Goal: Information Seeking & Learning: Learn about a topic

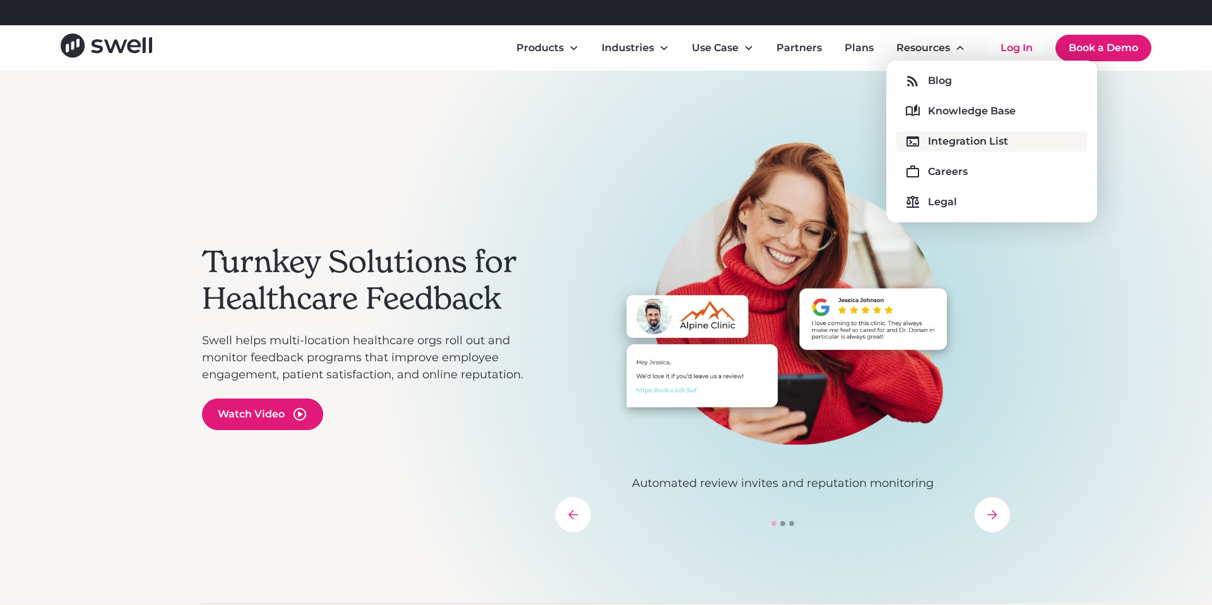
click at [953, 147] on div "Integration List" at bounding box center [968, 141] width 80 height 15
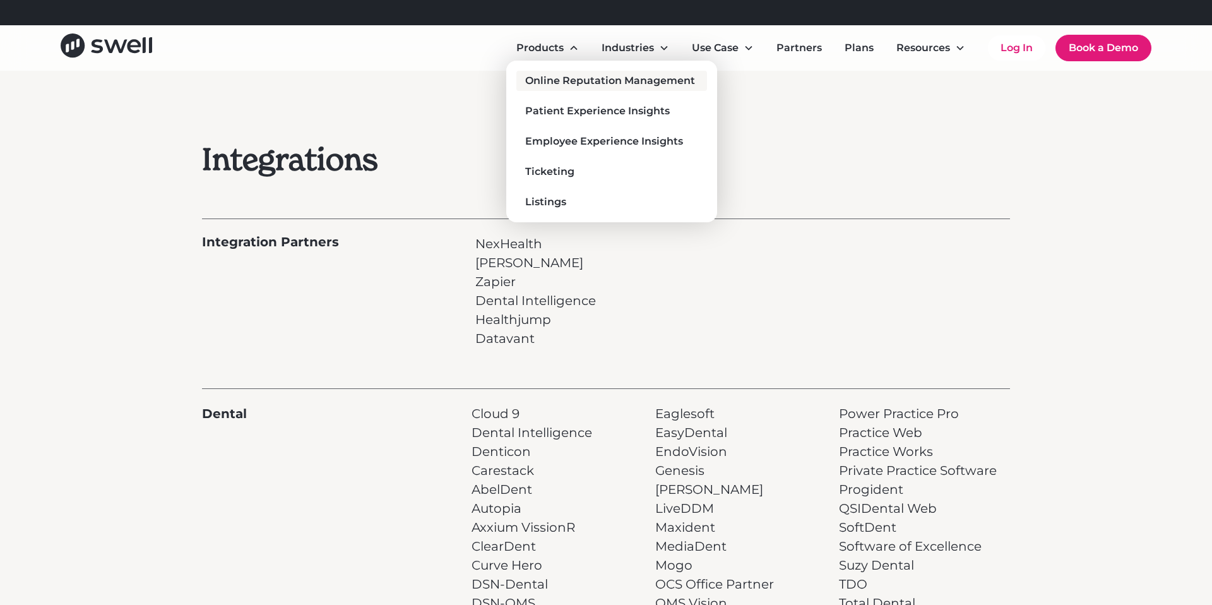
click at [553, 78] on div "Online Reputation Management" at bounding box center [610, 80] width 170 height 15
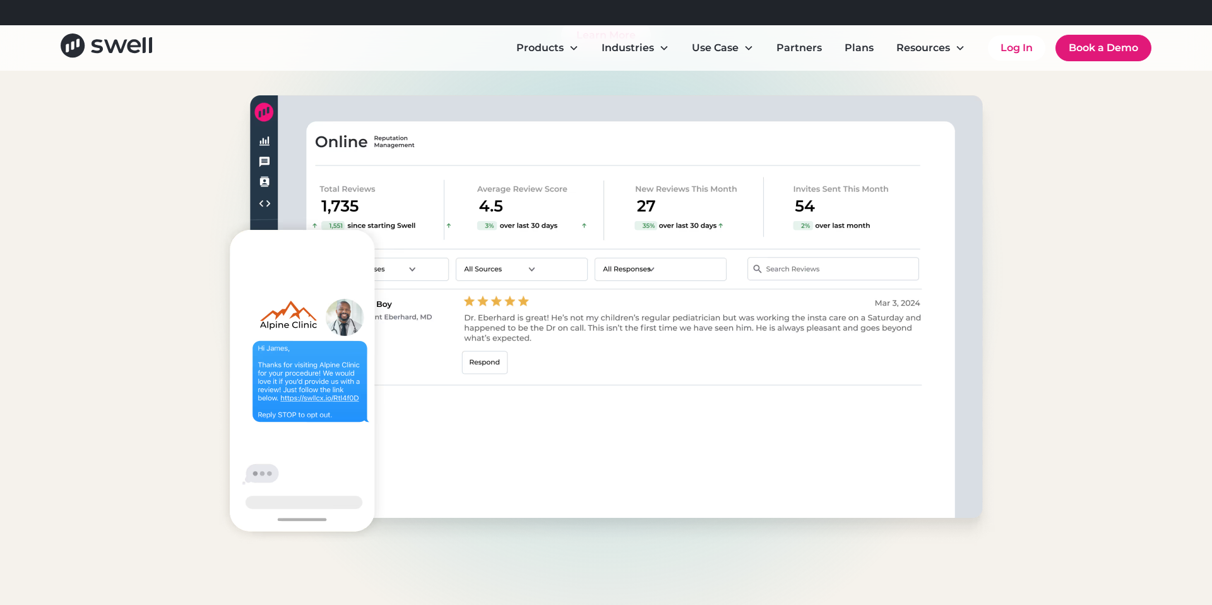
scroll to position [4507, 0]
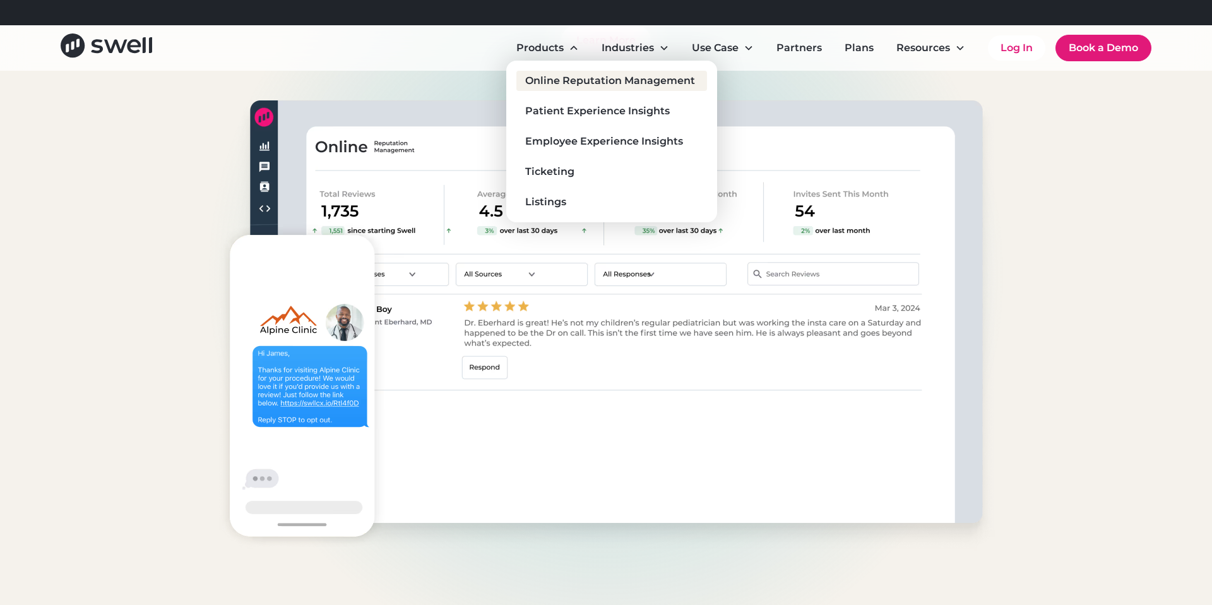
click at [575, 81] on div "Online Reputation Management" at bounding box center [610, 80] width 170 height 15
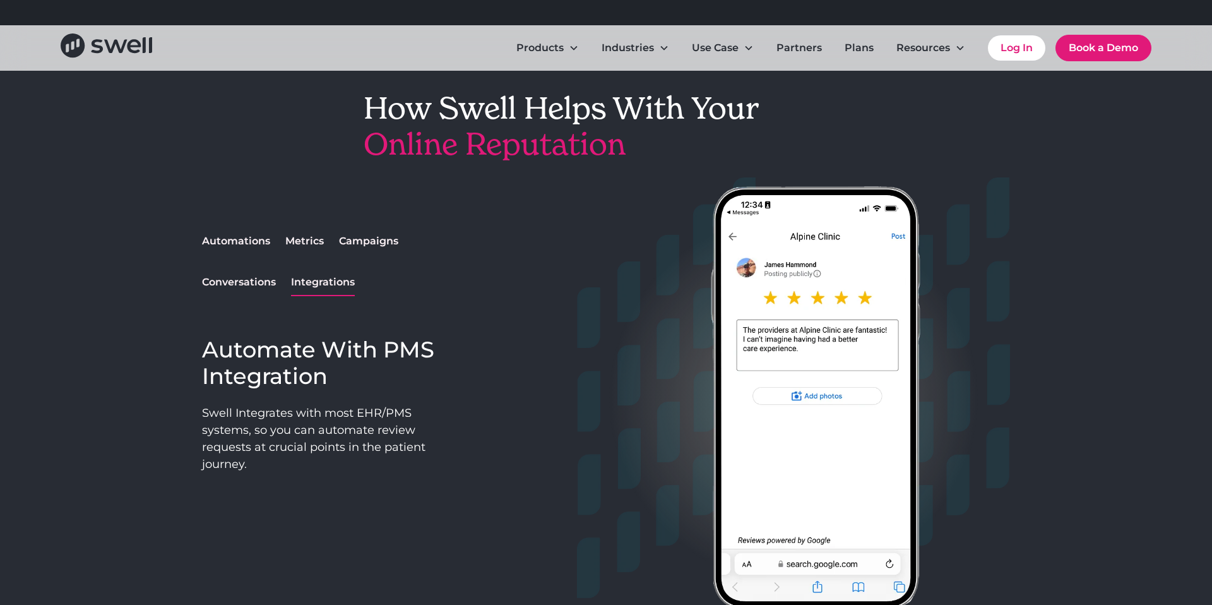
scroll to position [981, 0]
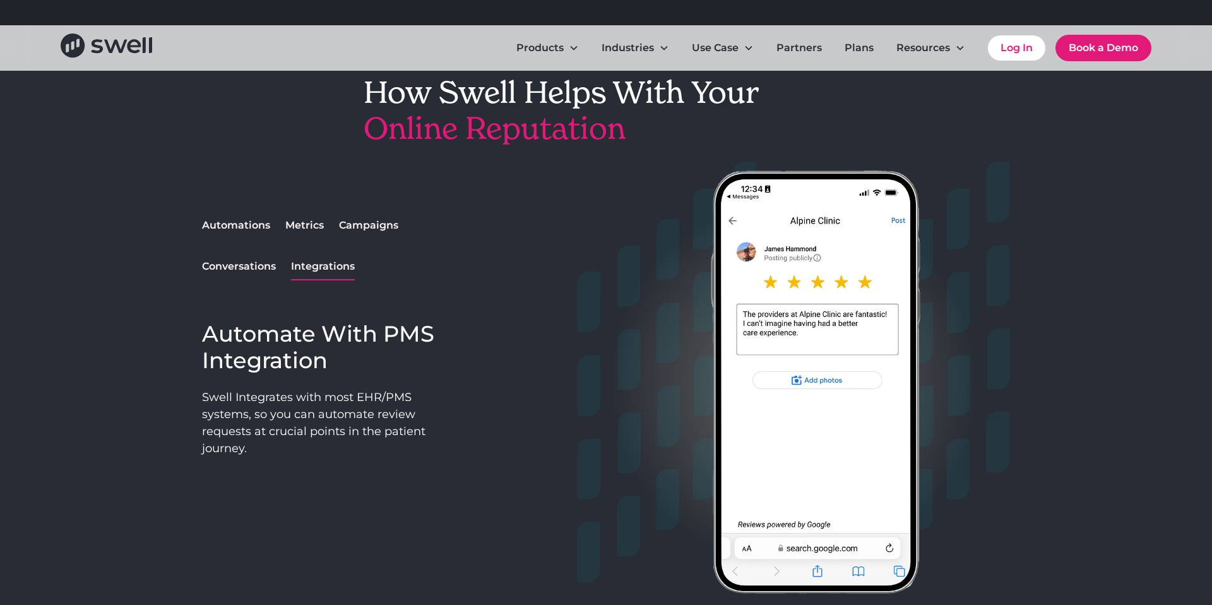
click at [242, 236] on link "Automations" at bounding box center [236, 226] width 68 height 26
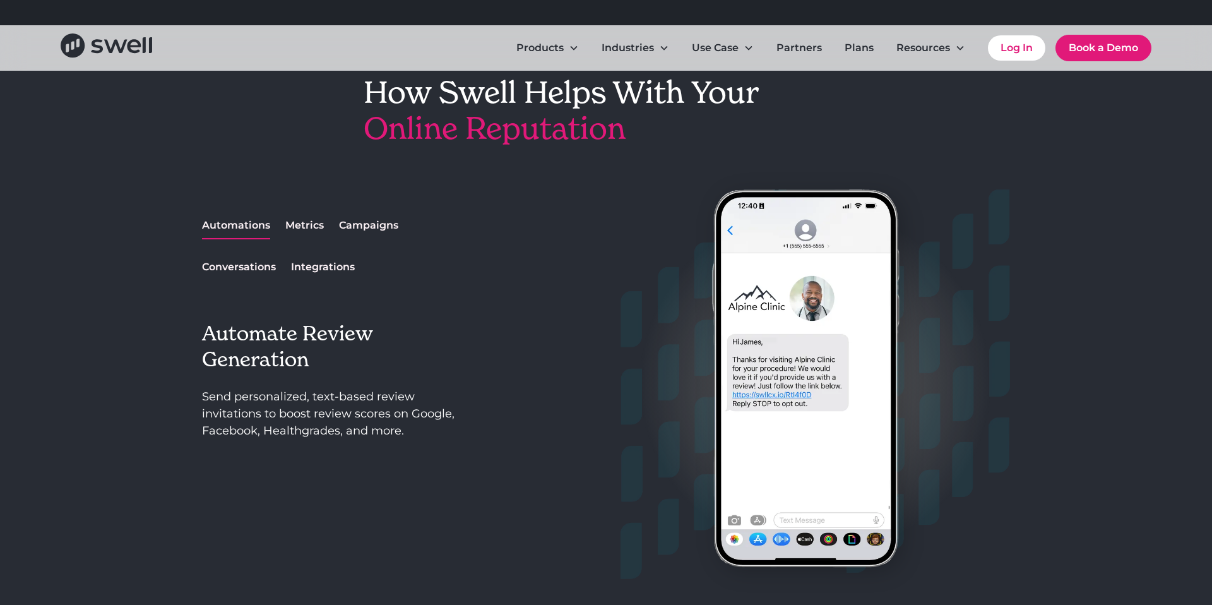
click at [333, 226] on div "Automations Metrics Campaigns Conversations Integrations" at bounding box center [337, 247] width 270 height 68
click at [319, 228] on div "Metrics" at bounding box center [304, 225] width 39 height 15
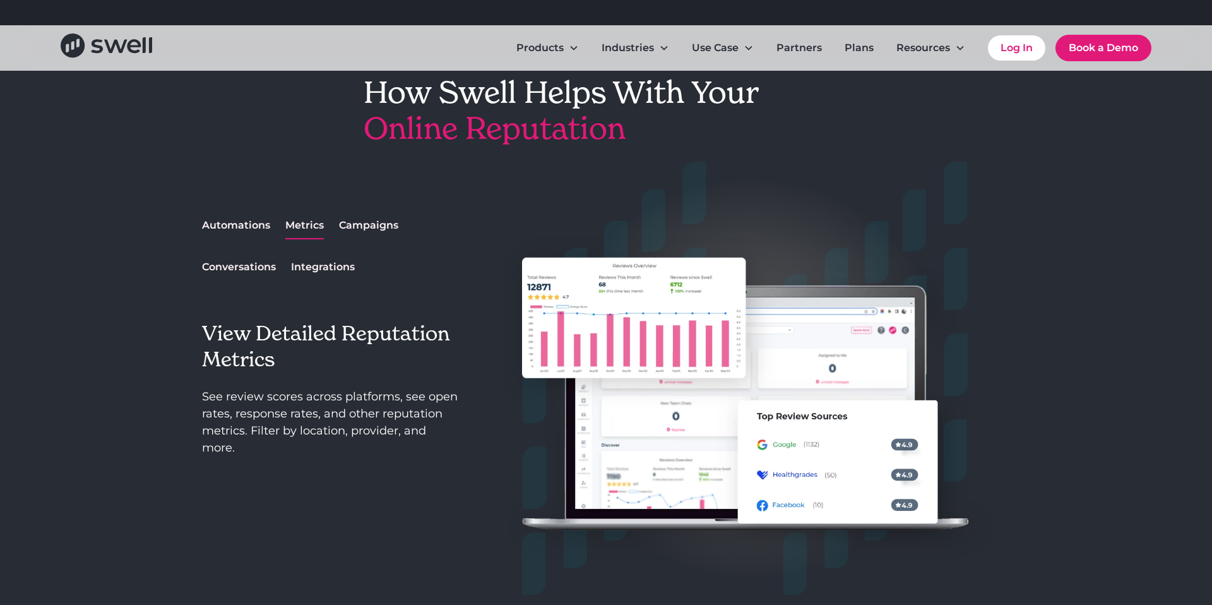
click at [361, 229] on div "Campaigns" at bounding box center [368, 225] width 59 height 15
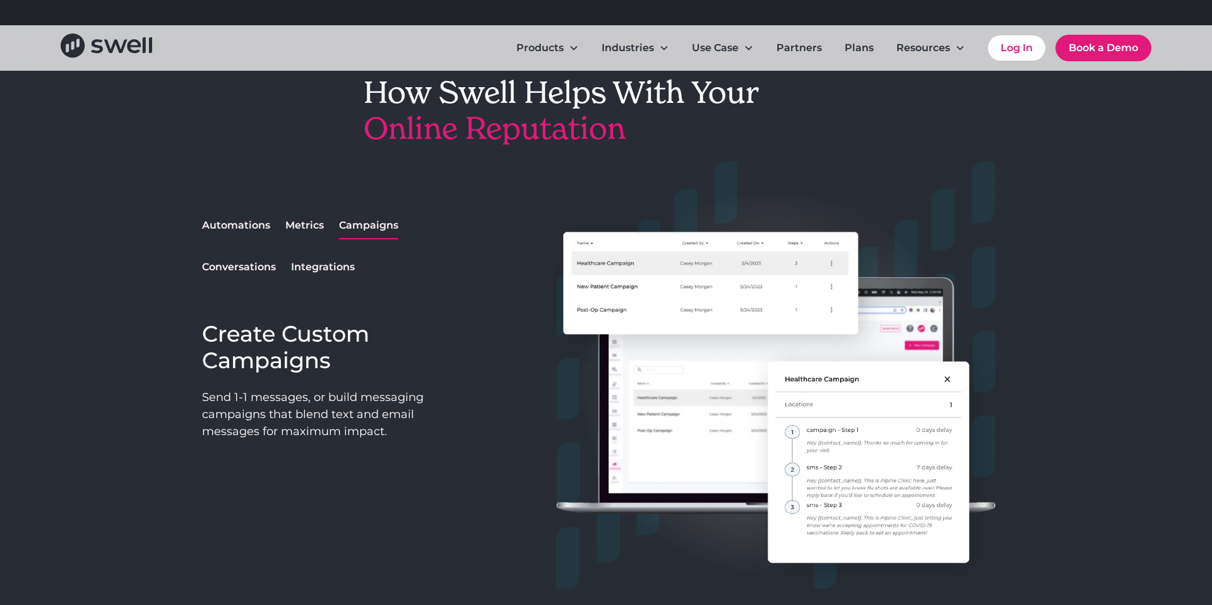
click at [273, 250] on div "Automations Metrics Campaigns Conversations Integrations" at bounding box center [337, 247] width 270 height 68
click at [285, 256] on div "Automations Metrics Campaigns Conversations Integrations" at bounding box center [337, 247] width 270 height 68
click at [272, 260] on div "Conversations" at bounding box center [239, 267] width 74 height 15
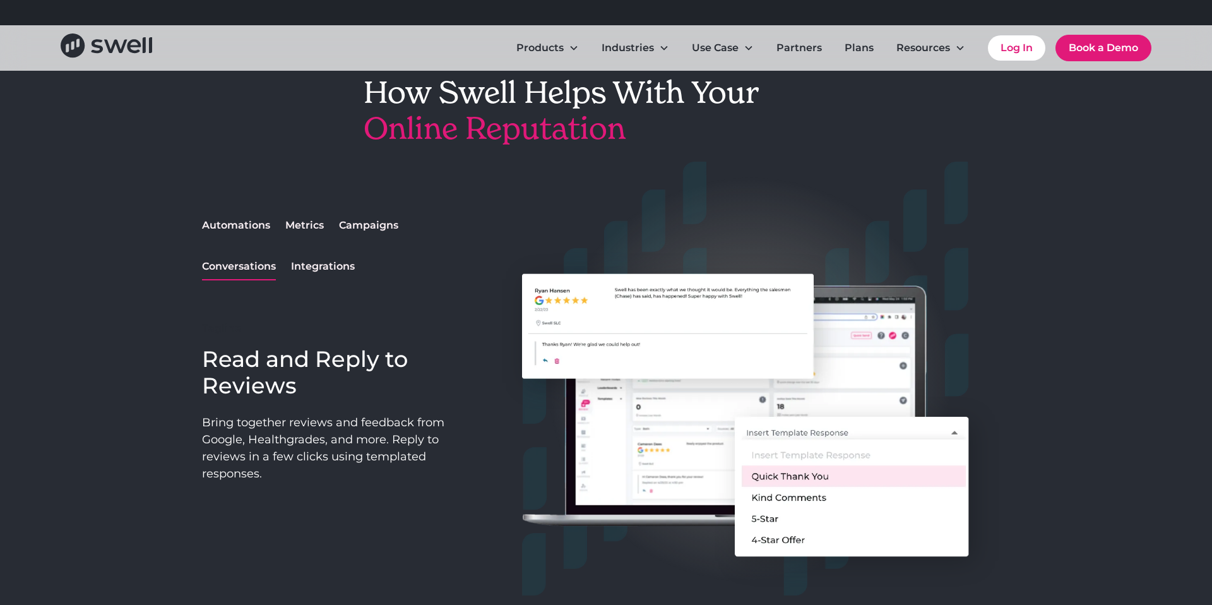
click at [303, 265] on div "Integrations" at bounding box center [323, 266] width 64 height 15
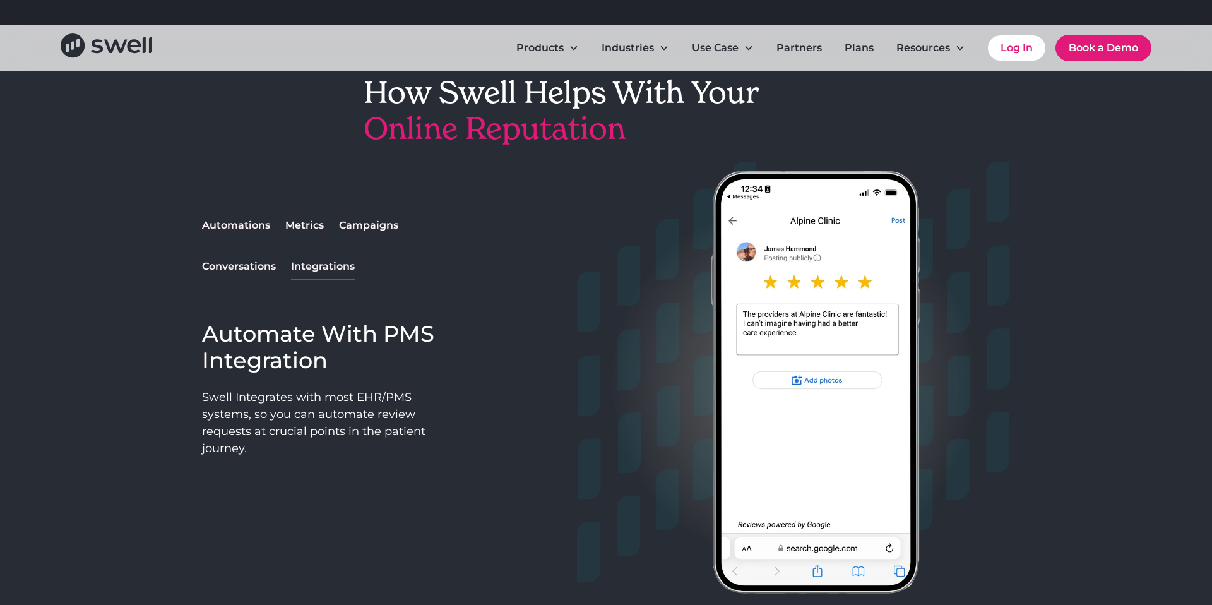
click at [255, 222] on div "Automations" at bounding box center [236, 225] width 68 height 15
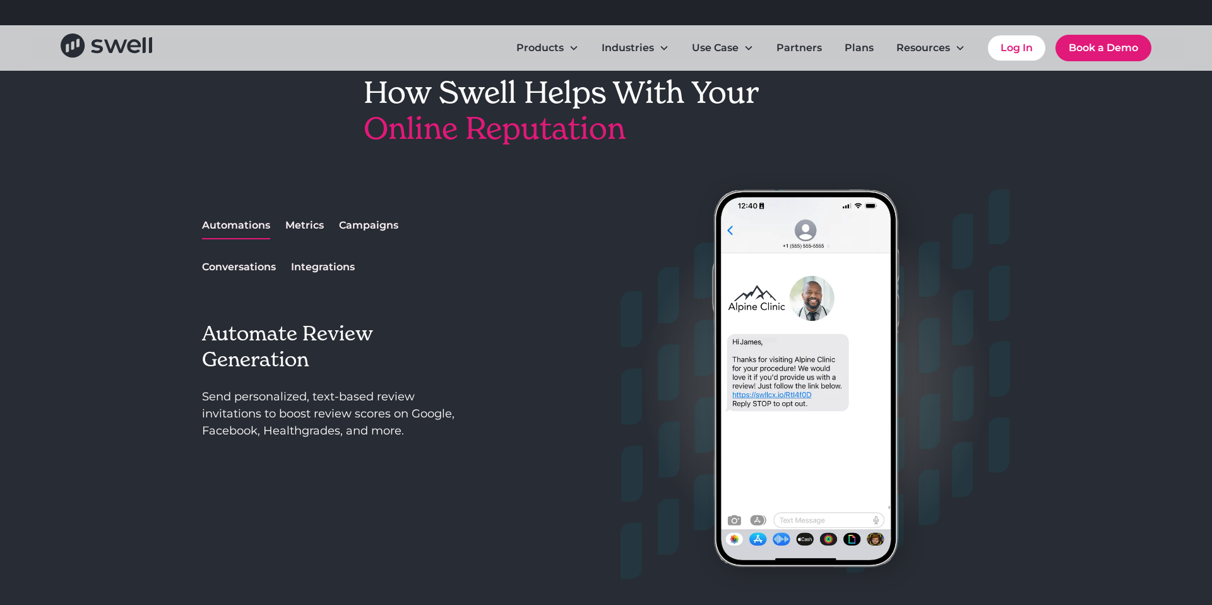
click at [299, 225] on div "Metrics" at bounding box center [304, 225] width 39 height 15
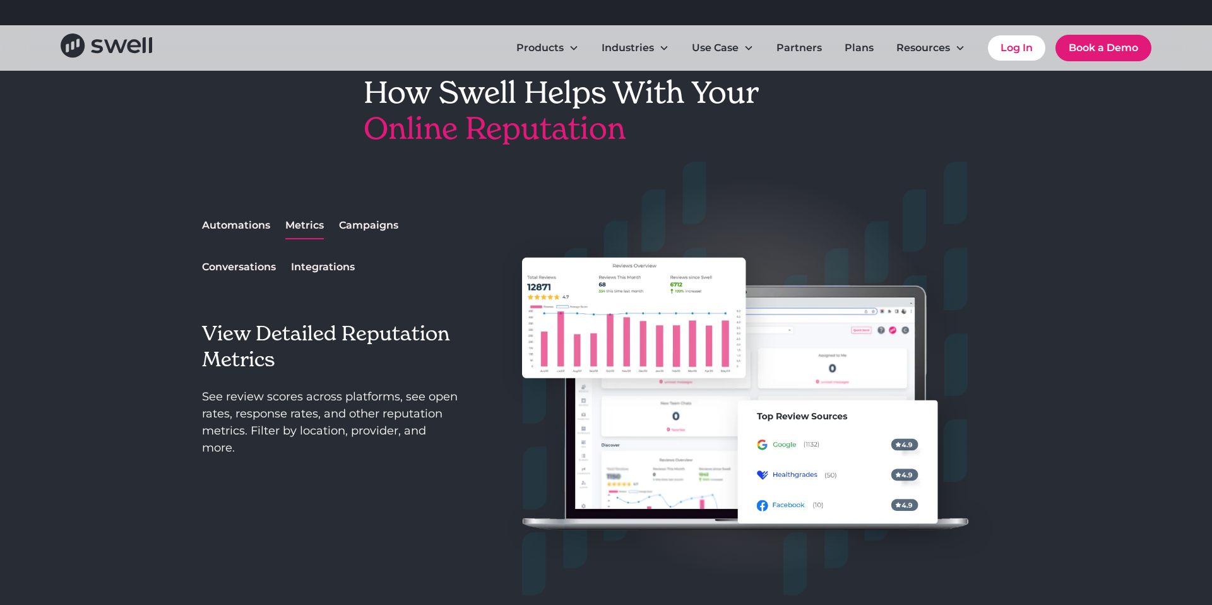
click at [347, 226] on div "Campaigns" at bounding box center [368, 225] width 59 height 15
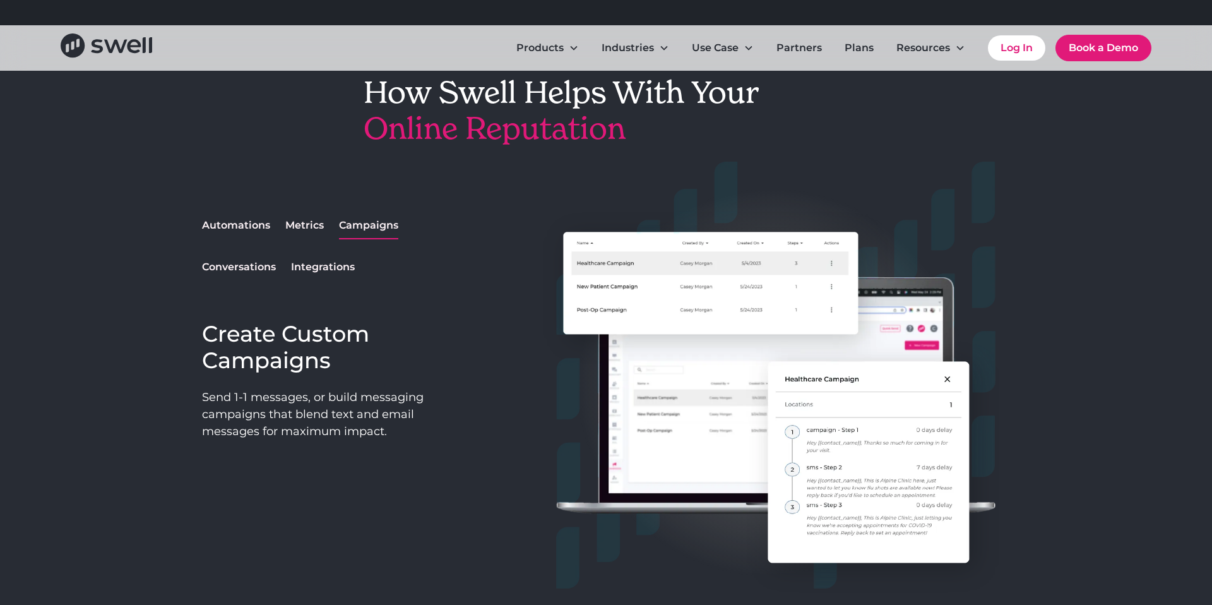
click at [246, 226] on div "Automations" at bounding box center [236, 225] width 68 height 15
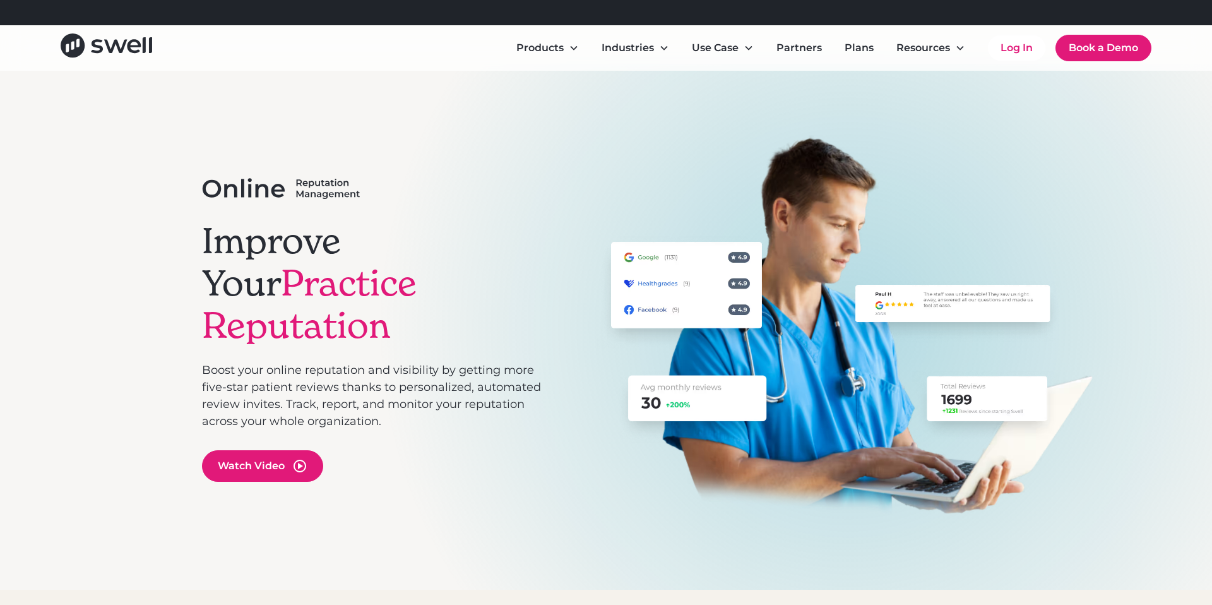
scroll to position [0, 0]
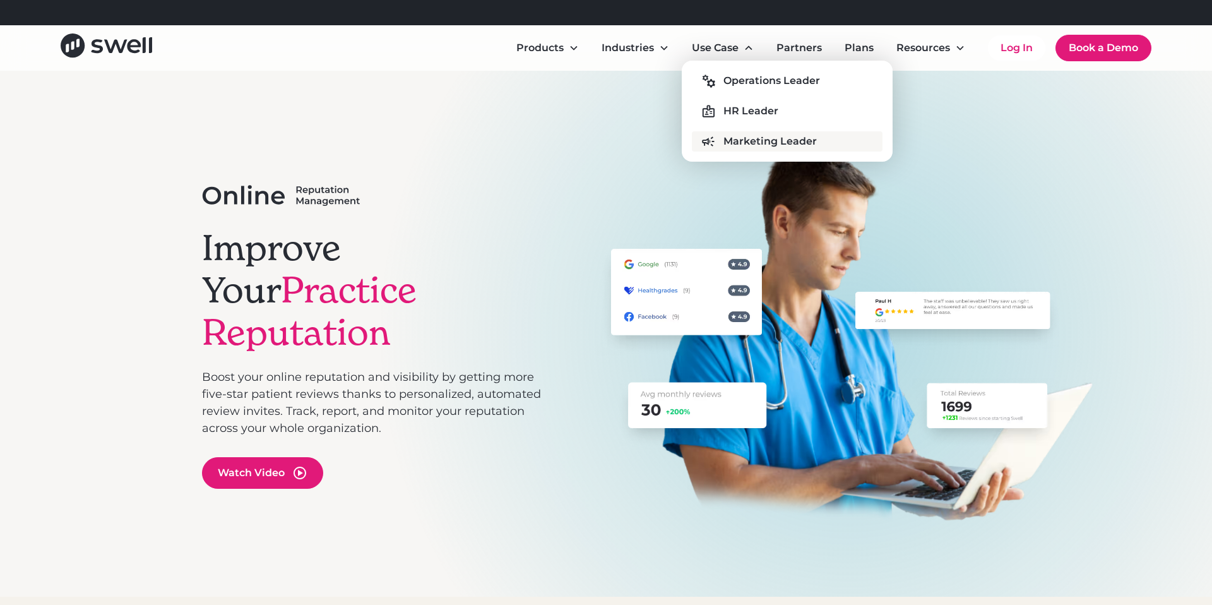
click at [736, 140] on div "Marketing Leader" at bounding box center [770, 141] width 93 height 15
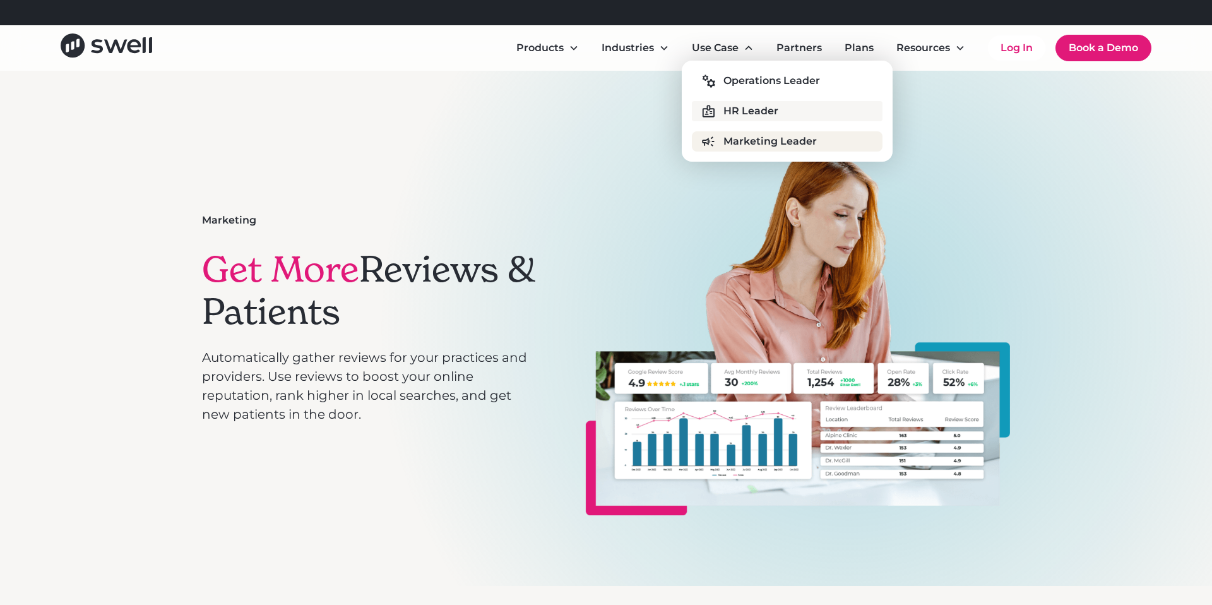
click at [736, 119] on link "HR Leader" at bounding box center [787, 111] width 191 height 20
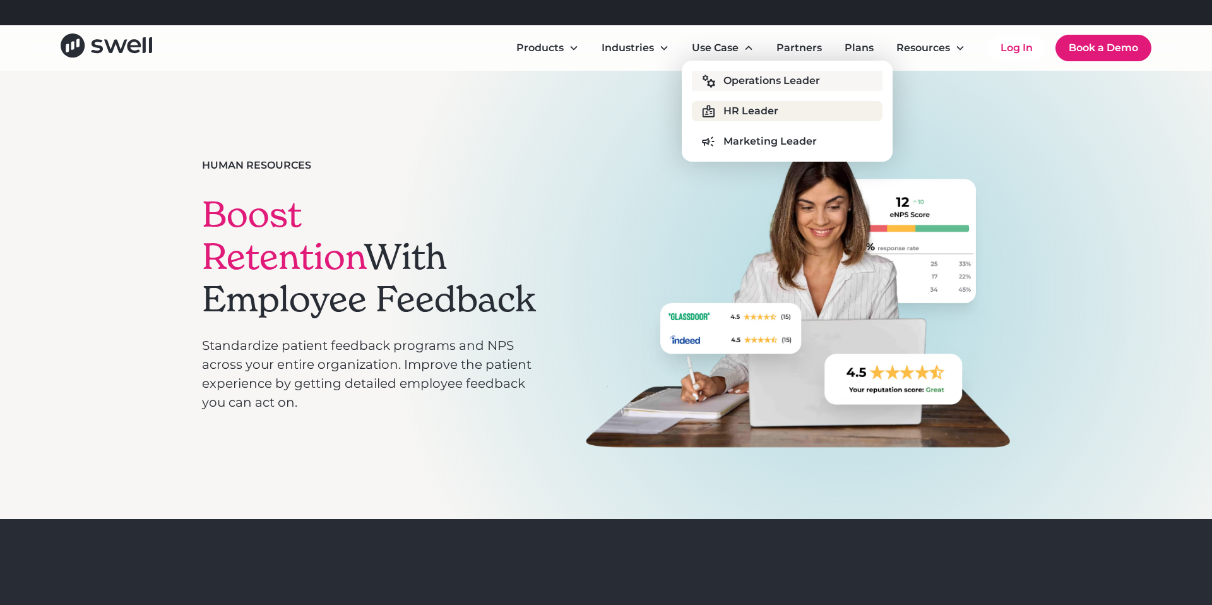
click at [727, 85] on div "Operations Leader" at bounding box center [772, 80] width 97 height 15
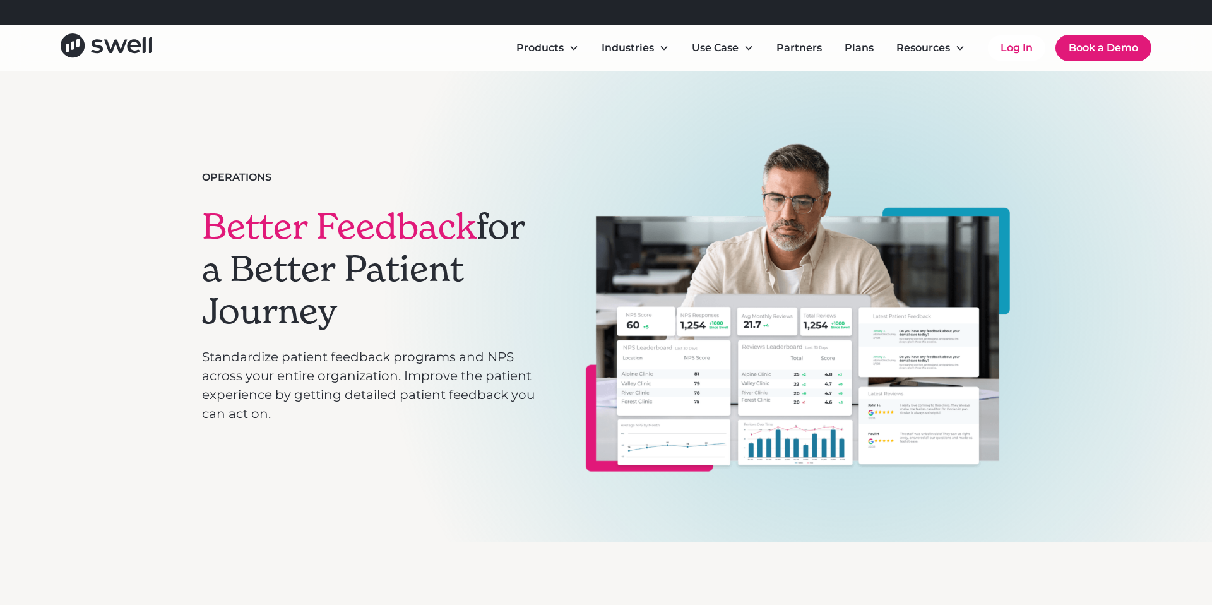
click at [375, 511] on div "Operations Better Feedback for a Better Patient Journey Standardize patient fee…" at bounding box center [606, 307] width 808 height 472
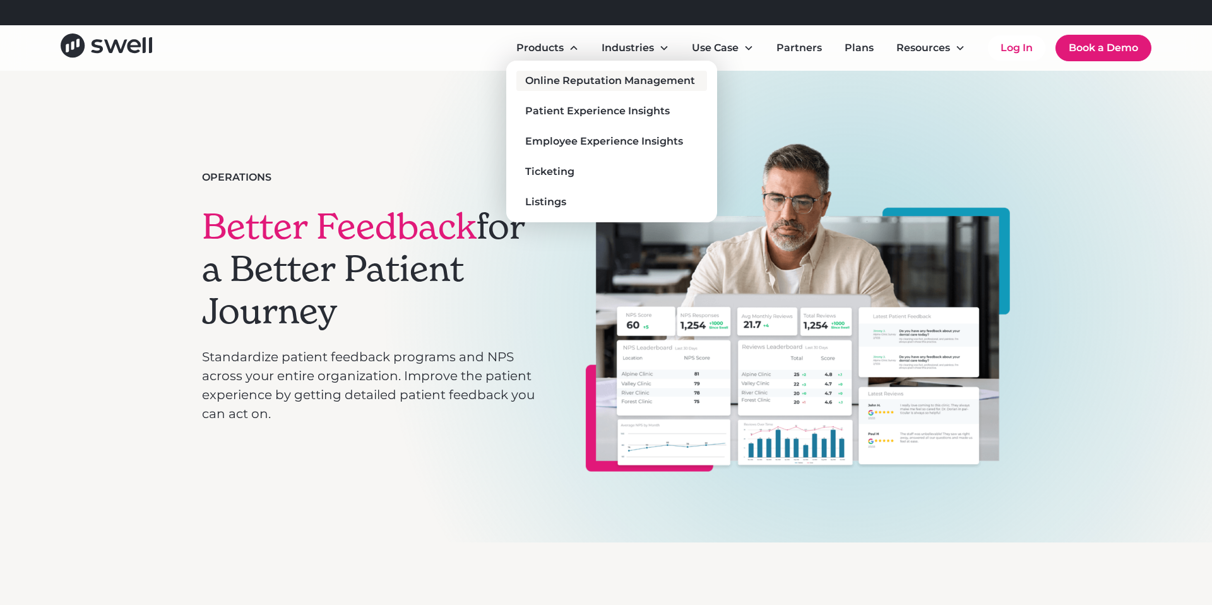
click at [592, 85] on div "Online Reputation Management" at bounding box center [610, 80] width 170 height 15
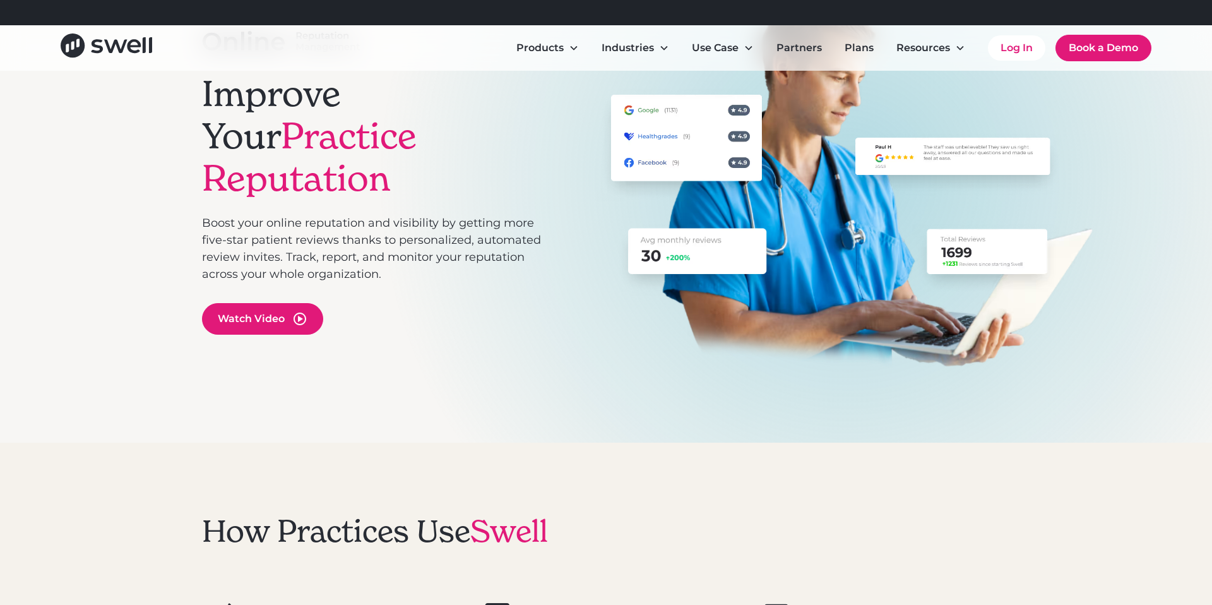
scroll to position [144, 0]
